Goal: Information Seeking & Learning: Find specific fact

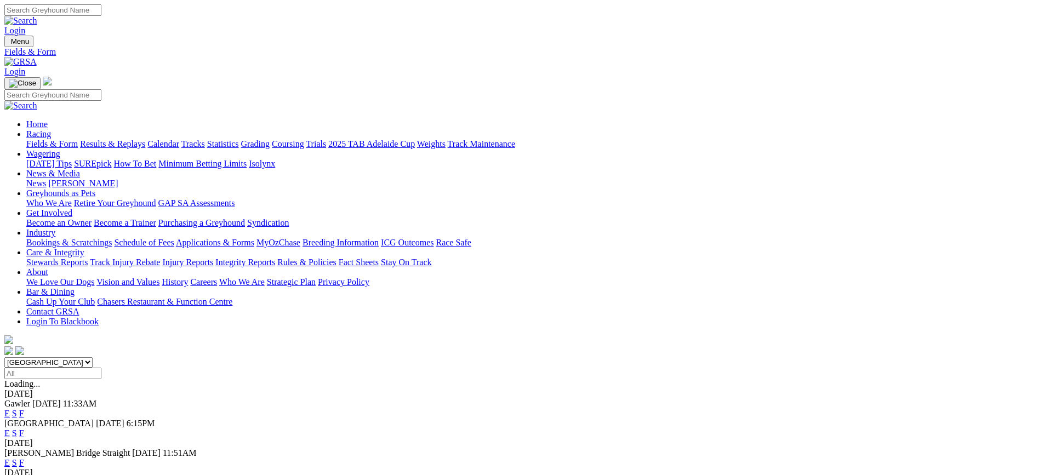
click at [24, 429] on link "F" at bounding box center [21, 433] width 5 height 9
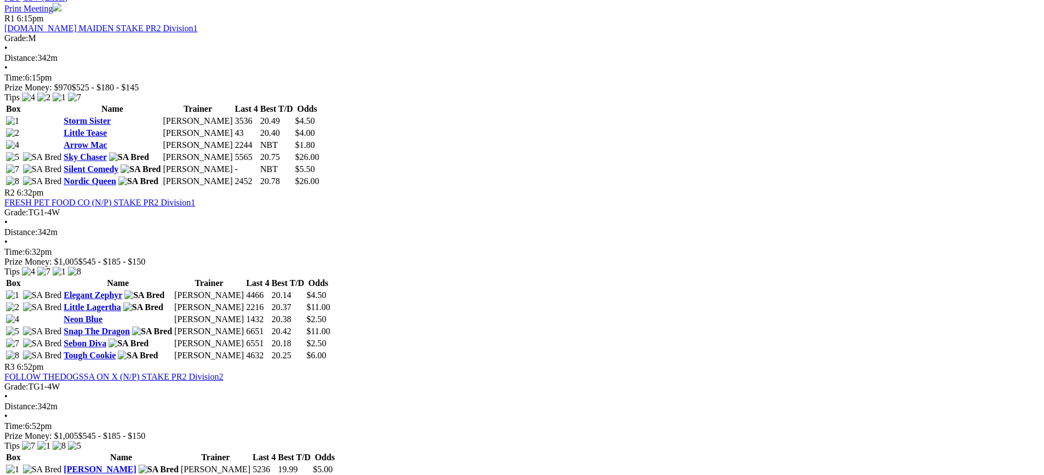
scroll to position [603, 0]
